Goal: Task Accomplishment & Management: Use online tool/utility

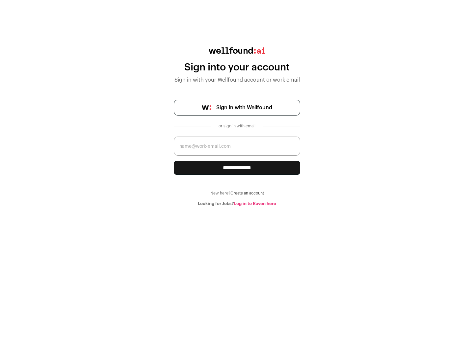
click at [244, 108] on span "Sign in with Wellfound" at bounding box center [244, 108] width 56 height 8
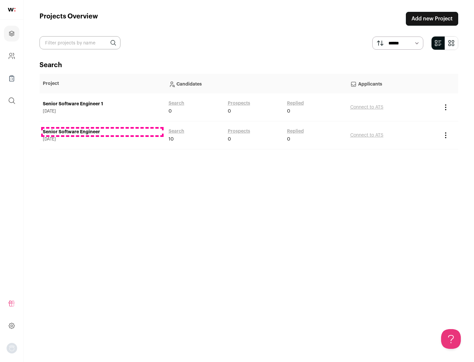
click at [102, 132] on link "Senior Software Engineer" at bounding box center [102, 132] width 119 height 7
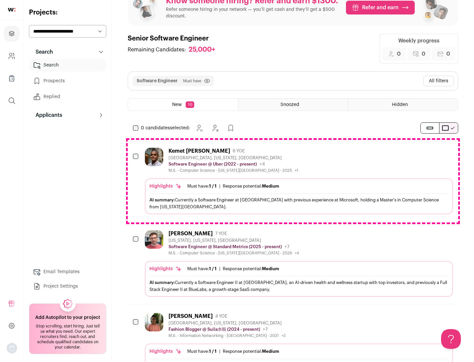
click at [293, 181] on div "Highlights Must have: 1 / 1 How many must haves have been fulfilled? | Response…" at bounding box center [299, 196] width 308 height 36
